Goal: Task Accomplishment & Management: Manage account settings

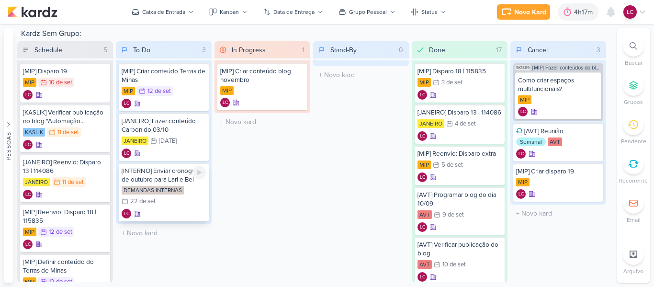
click at [174, 183] on div "[INTERNO] Enviar cronograma de outubro para Lari e Bel" at bounding box center [164, 175] width 84 height 17
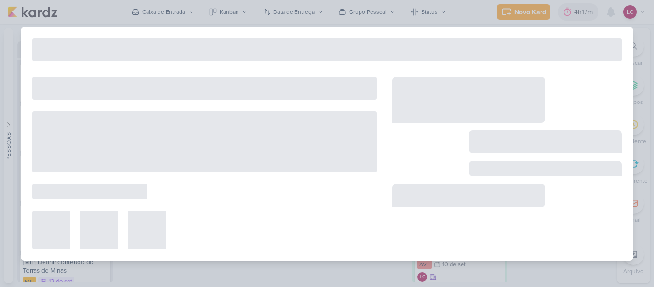
type input "[INTERNO] Enviar cronograma de outubro para Lari e Bel"
type input "[DATE] 23:59"
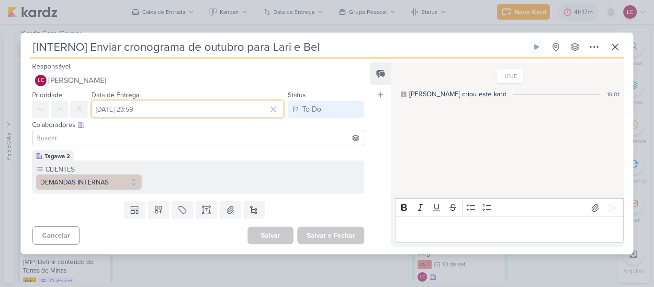
click at [185, 111] on input "[DATE] 23:59" at bounding box center [187, 109] width 192 height 17
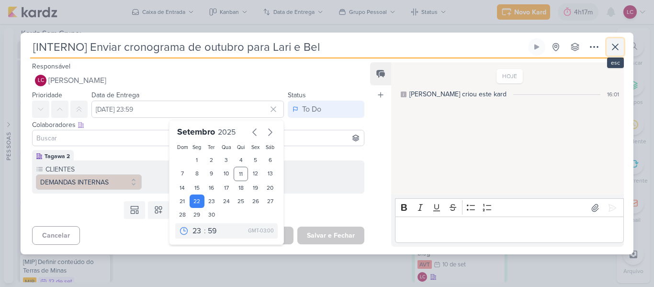
click at [618, 45] on icon at bounding box center [614, 46] width 11 height 11
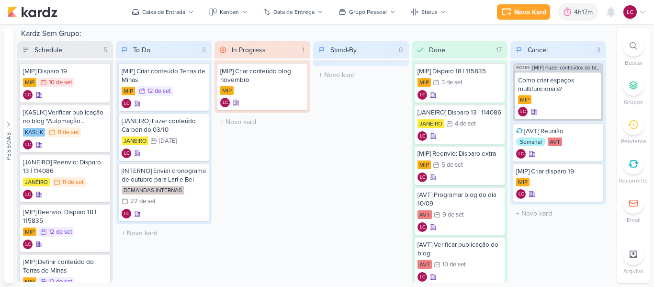
click at [304, 154] on div "In Progress 1 Mover Para Esquerda Mover Para Direita [GEOGRAPHIC_DATA] [MIP] Cr…" at bounding box center [262, 161] width 96 height 241
click at [300, 72] on icon at bounding box center [298, 73] width 8 height 8
click at [558, 14] on icon at bounding box center [554, 12] width 10 height 10
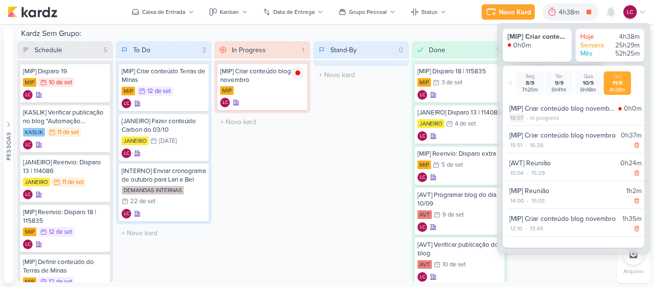
click at [521, 119] on div "18:07" at bounding box center [516, 117] width 15 height 9
select select "18"
select select "7"
click at [515, 129] on select "00 01 02 03 04 05 06 07 08 09 10 11 12 13 14 15 16 17 18 19 20 21 22 23" at bounding box center [515, 129] width 13 height 11
select select "17"
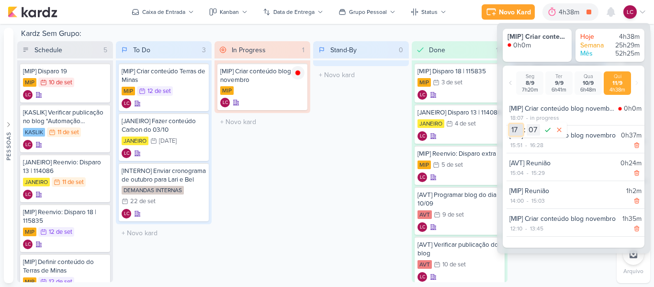
click at [509, 124] on select "00 01 02 03 04 05 06 07 08 09 10 11 12 13 14 15 16 17 18 19 20 21 22 23" at bounding box center [515, 129] width 13 height 11
click at [528, 129] on select "00 01 02 03 04 05 06 07 08 09 10 11 12 13 14 15 16 17 18 19 20 21 22 23 24 25 2…" at bounding box center [532, 129] width 13 height 11
select select "50"
click at [546, 130] on icon at bounding box center [547, 129] width 11 height 11
click at [344, 160] on div "Stand-By 0 Mover Para Esquerda Mover Para Direita [GEOGRAPHIC_DATA] O título do…" at bounding box center [361, 161] width 96 height 241
